Goal: Navigation & Orientation: Find specific page/section

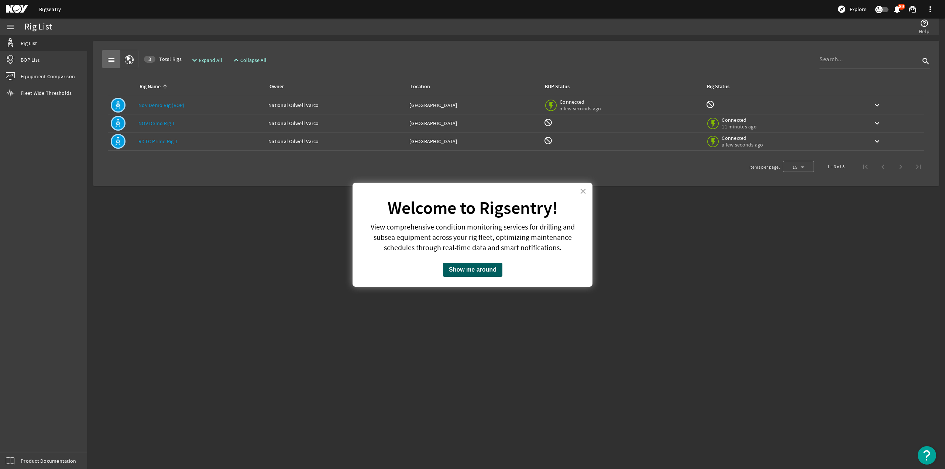
click at [459, 269] on button "Show me around" at bounding box center [472, 270] width 59 height 14
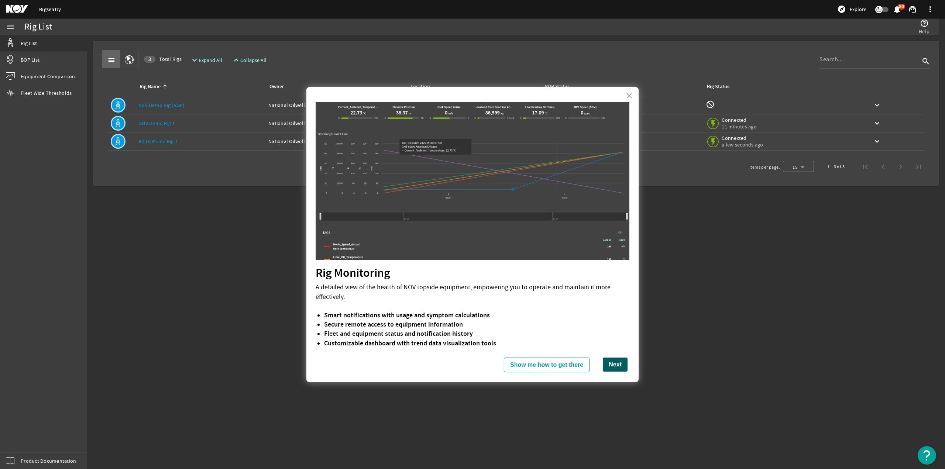
click at [608, 365] on button "Next" at bounding box center [615, 365] width 25 height 14
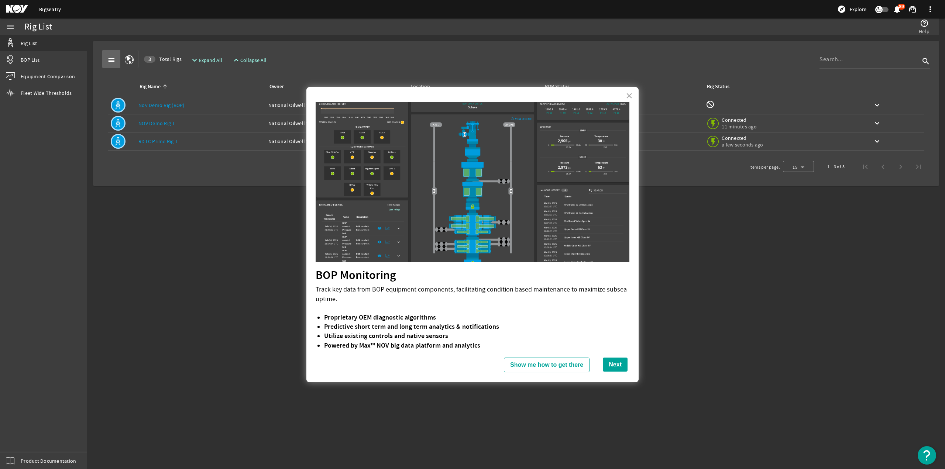
click at [608, 367] on button "Next" at bounding box center [615, 365] width 25 height 14
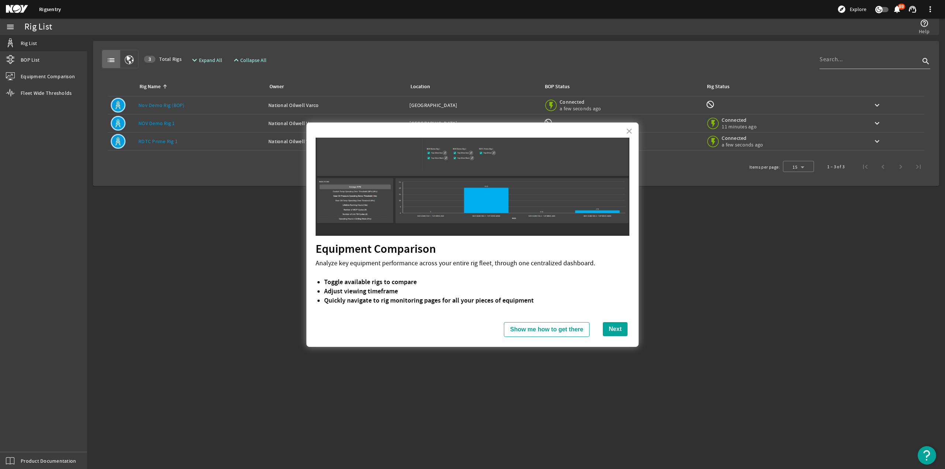
click at [608, 367] on mat-sidenav-content "Rig List help_outline Help list 3 Total Rigs expand_more Expand All expand_less…" at bounding box center [516, 252] width 858 height 434
click at [615, 327] on button "Next" at bounding box center [615, 329] width 25 height 14
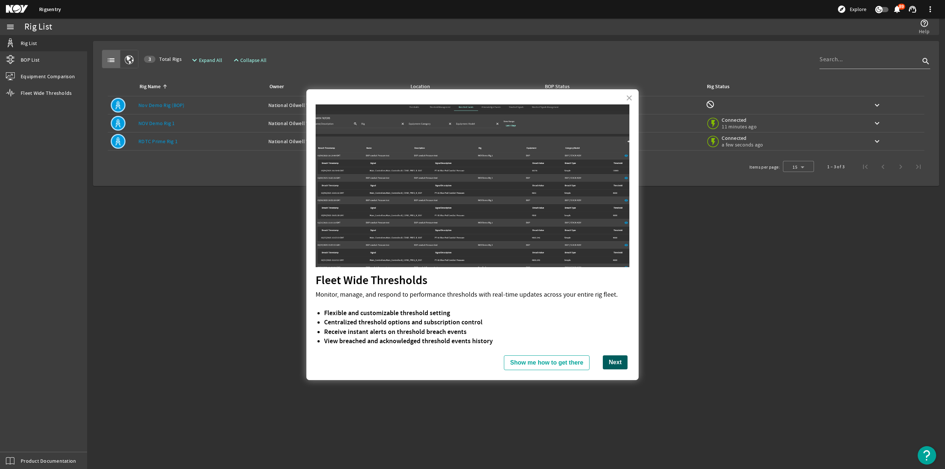
click at [622, 366] on button "Next" at bounding box center [615, 363] width 25 height 14
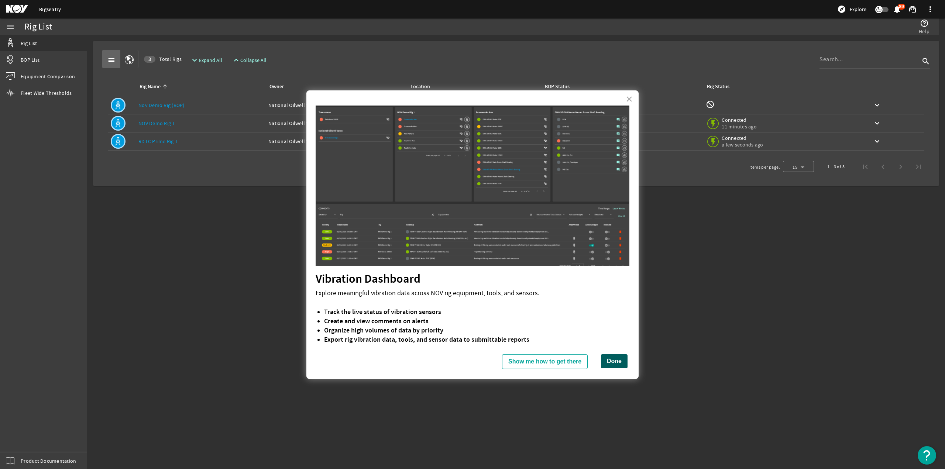
click at [615, 364] on button "Done" at bounding box center [614, 361] width 27 height 14
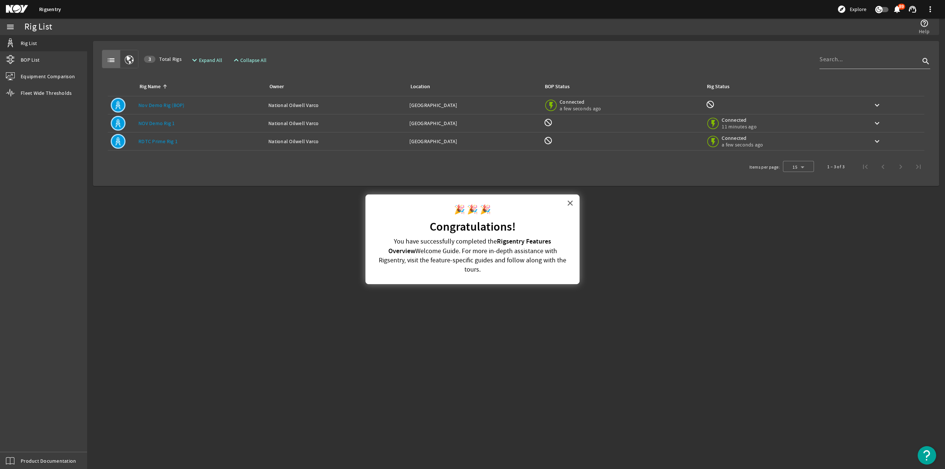
click at [571, 200] on button "×" at bounding box center [570, 203] width 7 height 12
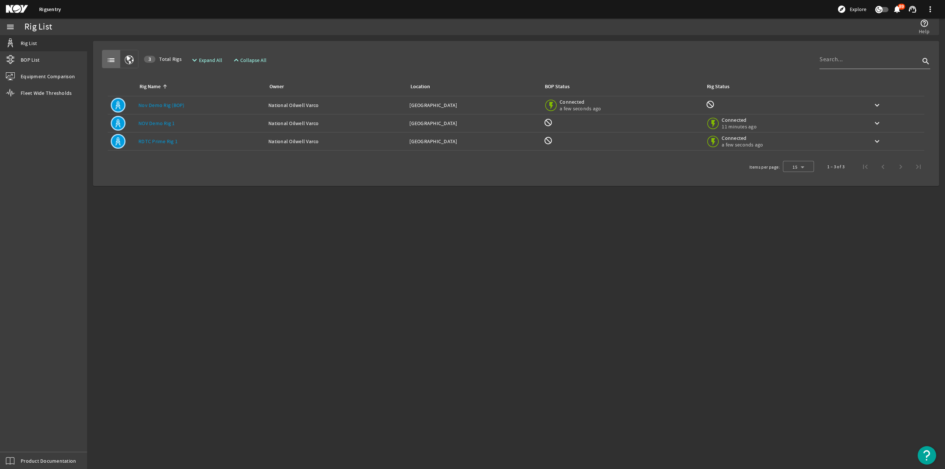
click at [174, 102] on link "Nov Demo Rig (BOP)" at bounding box center [161, 105] width 46 height 7
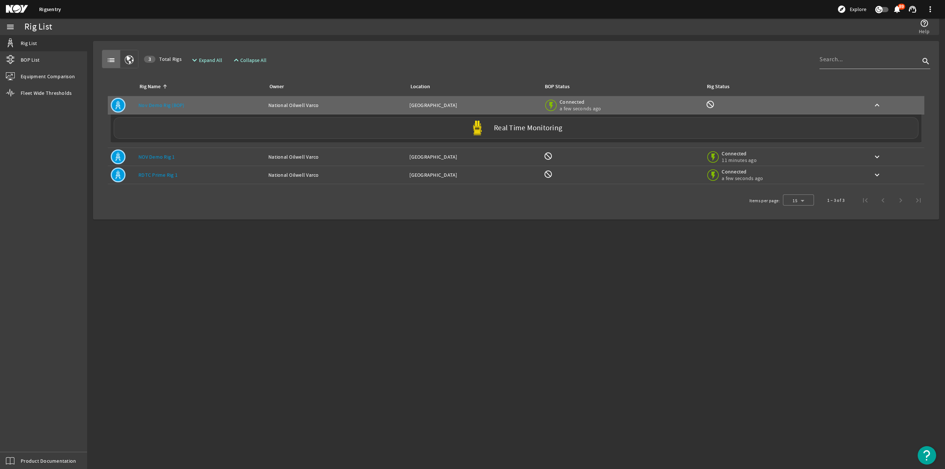
click at [504, 132] on label "Real Time Monitoring" at bounding box center [528, 128] width 68 height 8
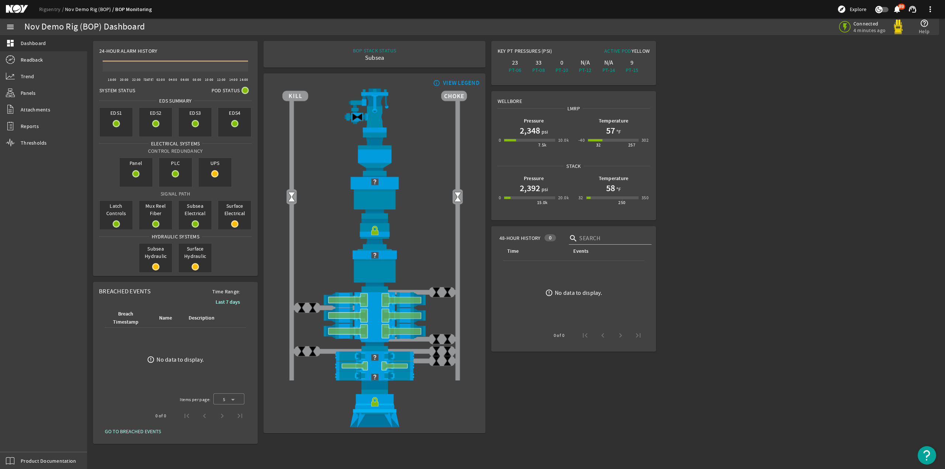
click at [98, 8] on link "Nov Demo Rig (BOP)" at bounding box center [90, 9] width 50 height 7
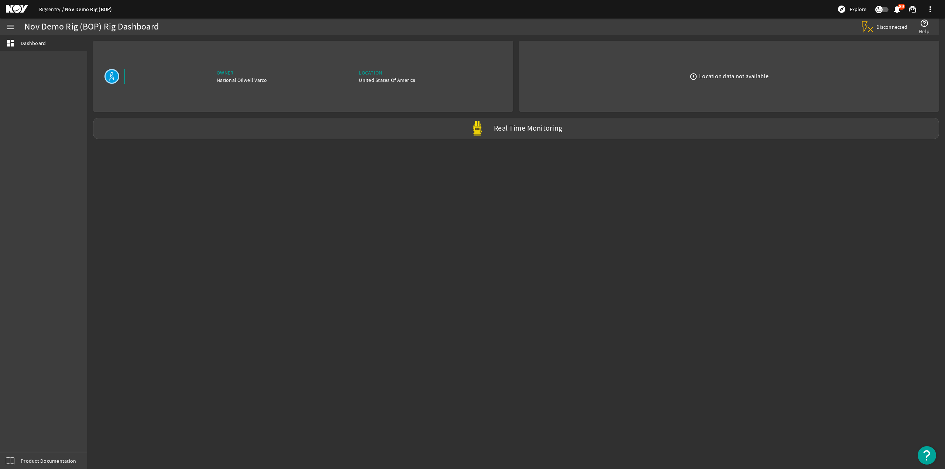
click at [50, 8] on link "Rigsentry" at bounding box center [52, 9] width 26 height 7
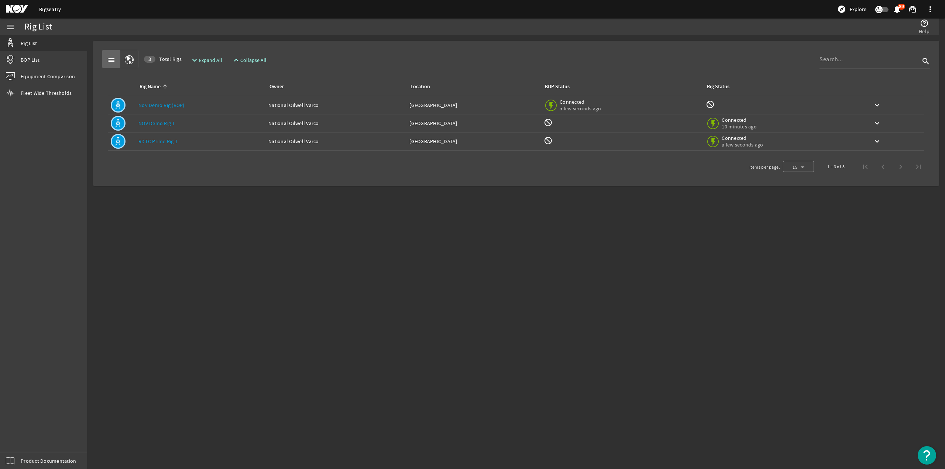
click at [165, 142] on link "RDTC Prime Rig 1" at bounding box center [157, 141] width 39 height 7
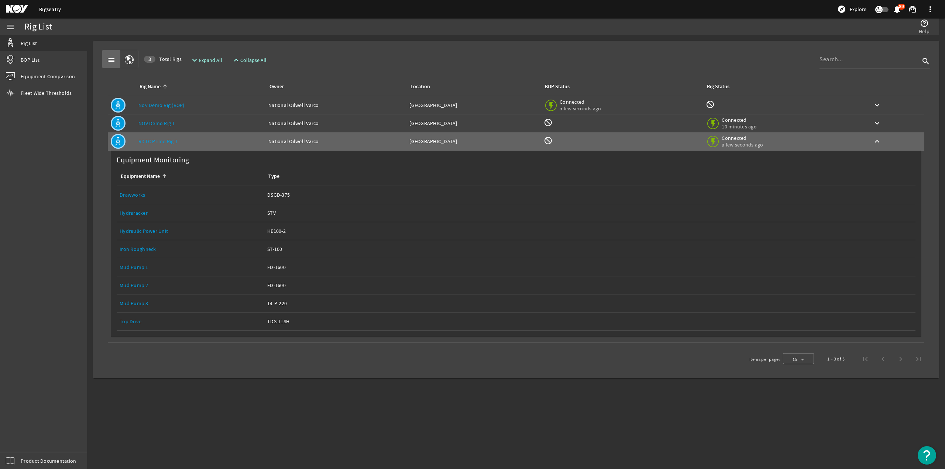
click at [253, 321] on div "Equipment Name: Top Drive" at bounding box center [191, 321] width 142 height 7
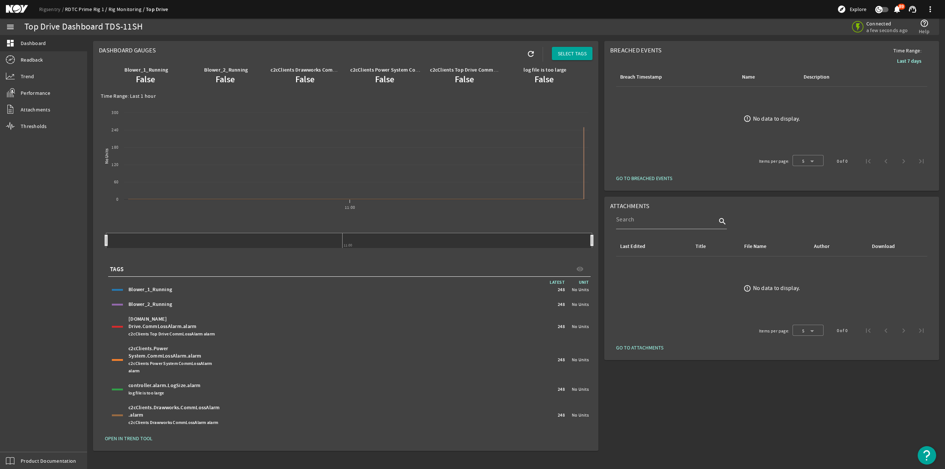
click at [86, 8] on link "RDTC Prime Rig 1" at bounding box center [87, 9] width 44 height 7
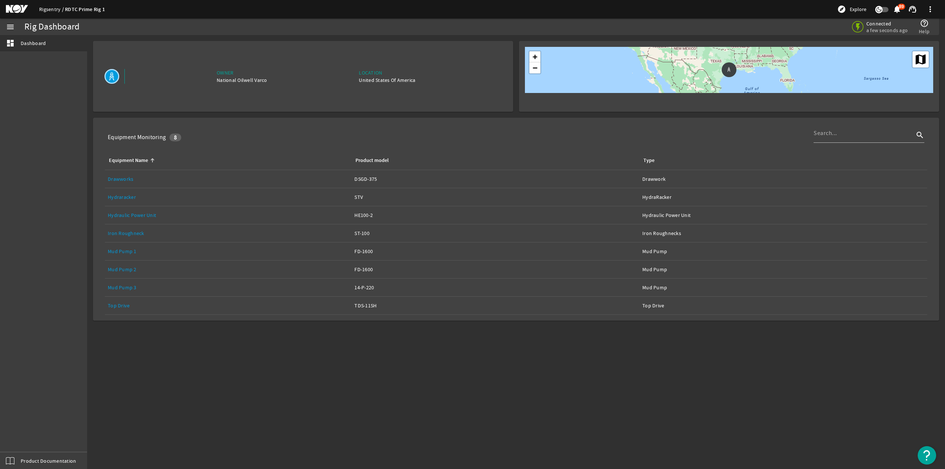
click at [49, 10] on link "Rigsentry" at bounding box center [52, 9] width 26 height 7
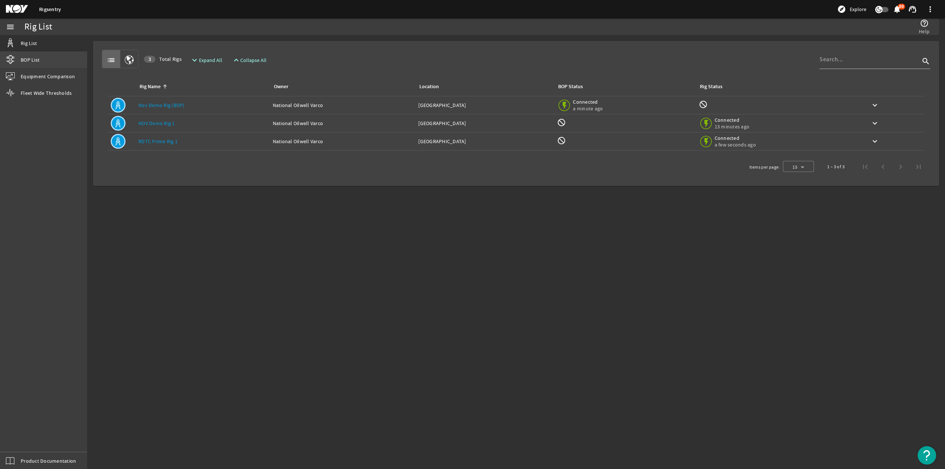
click at [40, 62] on link "BOP List" at bounding box center [43, 60] width 87 height 16
click at [18, 9] on mat-icon at bounding box center [22, 9] width 33 height 9
